Goal: Transaction & Acquisition: Purchase product/service

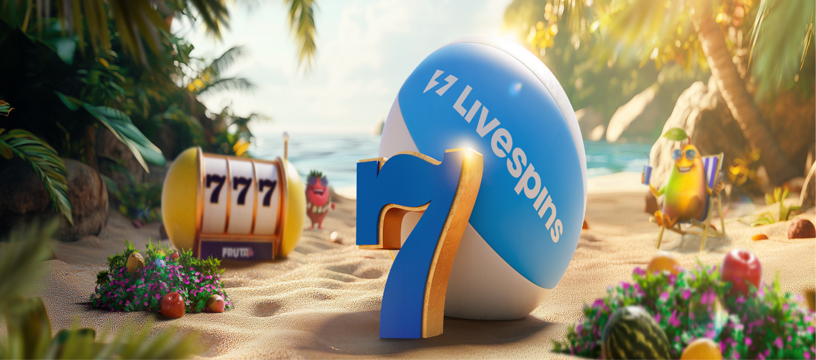
click at [71, 54] on button "Kirjaudu" at bounding box center [90, 48] width 43 height 14
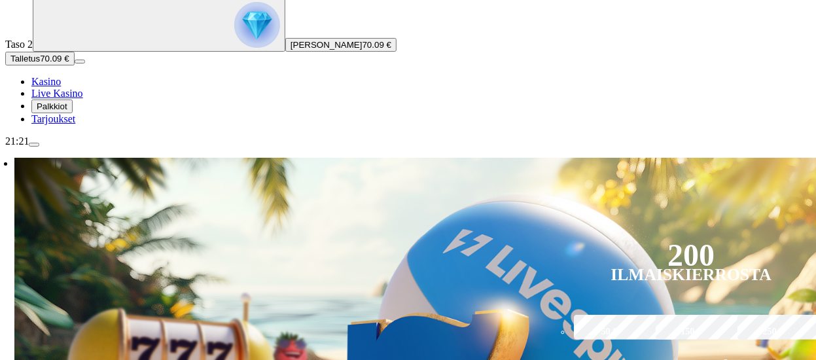
scroll to position [131, 0]
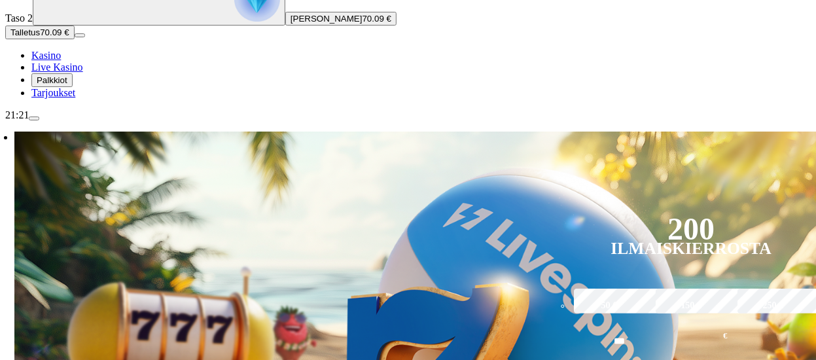
type input "*"
type input "*****"
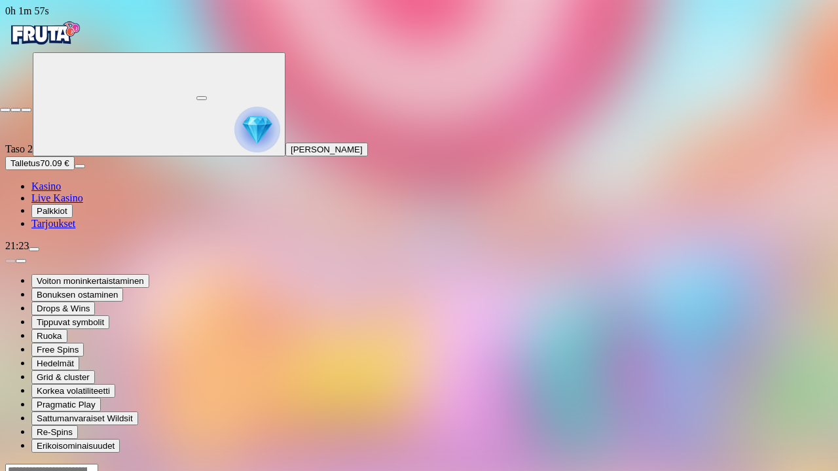
click at [5, 110] on span "close icon" at bounding box center [5, 110] width 0 height 0
click at [207, 96] on button "button" at bounding box center [201, 98] width 10 height 4
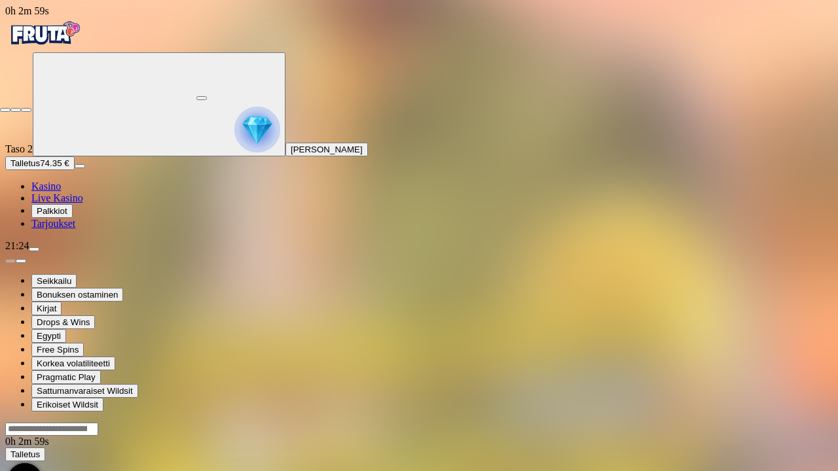
click at [5, 110] on span "close icon" at bounding box center [5, 110] width 0 height 0
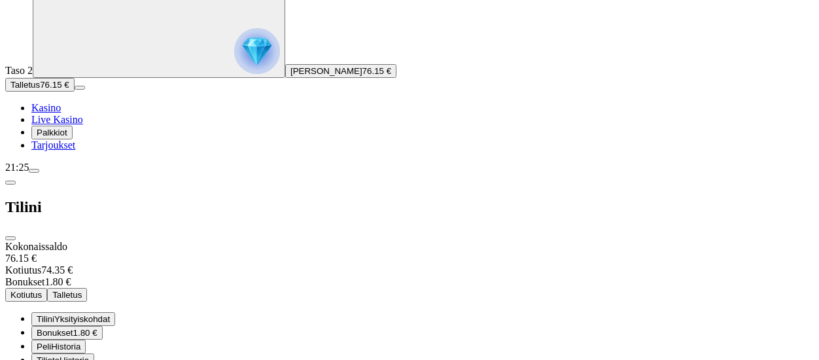
scroll to position [79, 0]
drag, startPoint x: 349, startPoint y: 107, endPoint x: 368, endPoint y: 109, distance: 19.1
click at [368, 276] on div "Bonukset 1.80 €" at bounding box center [409, 282] width 809 height 12
click at [73, 328] on span "Bonukset" at bounding box center [55, 333] width 37 height 10
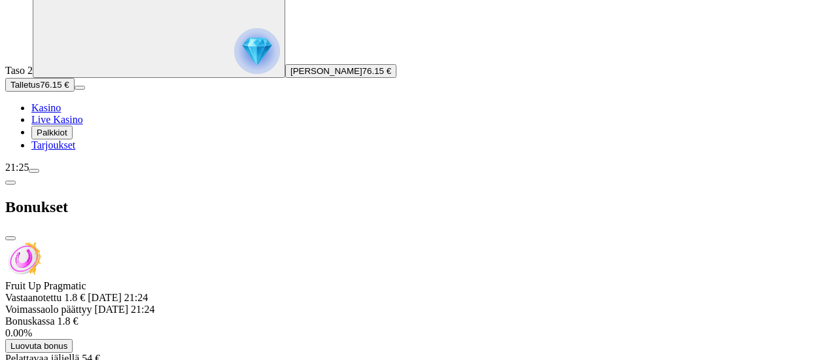
click at [67, 341] on span "Luovuta bonus" at bounding box center [38, 346] width 57 height 10
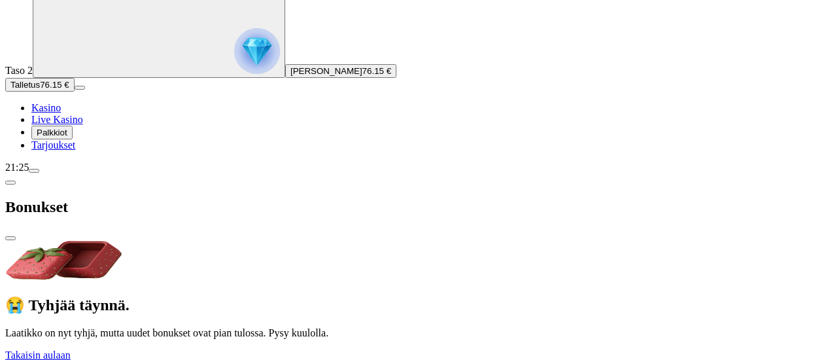
click at [338, 249] on div "😭 Tyhjää täynnä. Laatikko on nyt tyhjä, mutta uudet bonukset ovat pian tulossa.…" at bounding box center [409, 301] width 809 height 120
click at [10, 183] on span "chevron-left icon" at bounding box center [10, 183] width 0 height 0
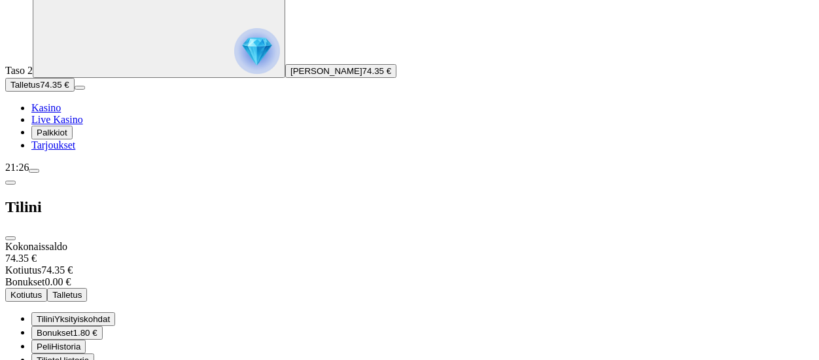
click at [42, 290] on span "Kotiutus" at bounding box center [25, 295] width 31 height 10
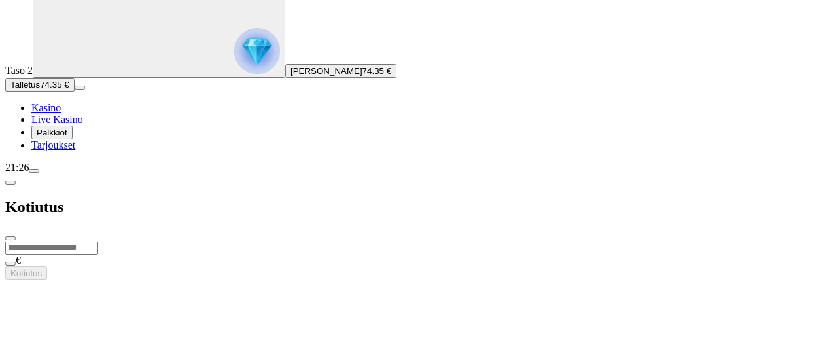
click at [98, 241] on input "number" at bounding box center [51, 247] width 93 height 13
type input "**"
type input "*****"
click at [47, 266] on button "Kotiutus" at bounding box center [26, 273] width 42 height 14
click at [10, 238] on span "close icon" at bounding box center [10, 238] width 0 height 0
